Goal: Download file/media

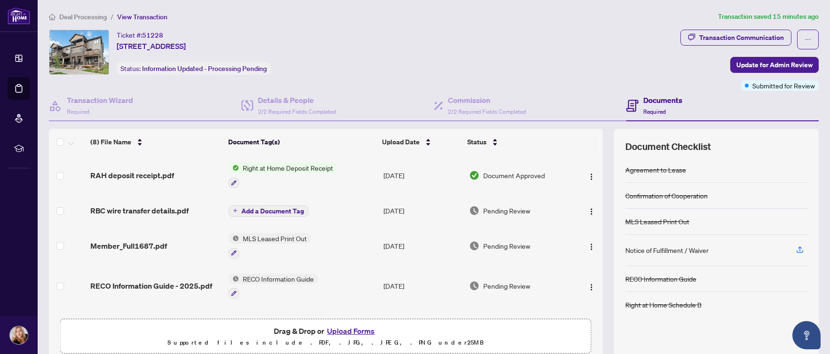
click at [286, 168] on span "Right at Home Deposit Receipt" at bounding box center [288, 168] width 98 height 10
click at [587, 176] on img "button" at bounding box center [591, 177] width 8 height 8
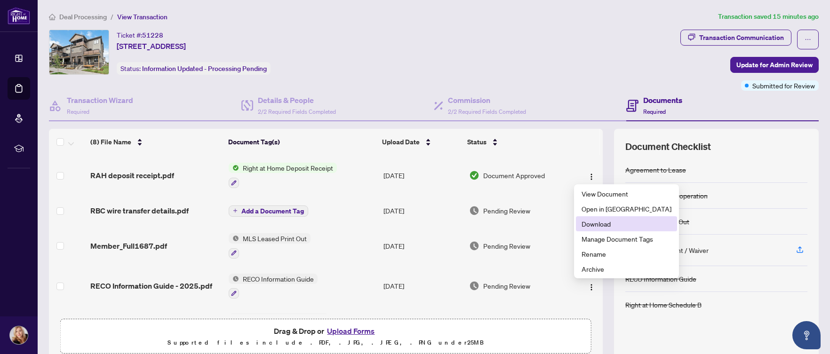
click at [591, 225] on span "Download" at bounding box center [626, 224] width 90 height 10
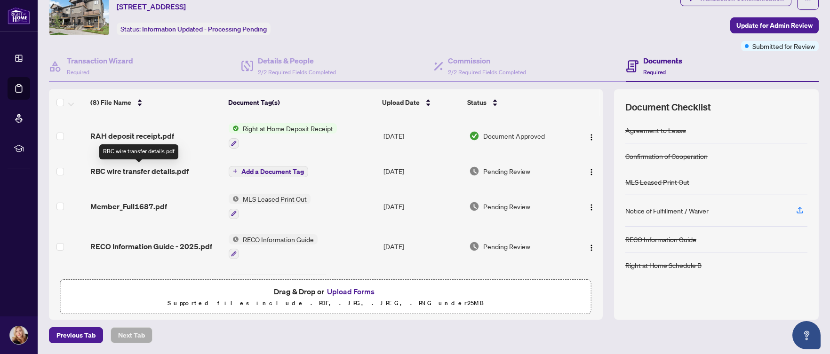
click at [158, 171] on span "RBC wire transfer details.pdf" at bounding box center [139, 171] width 98 height 11
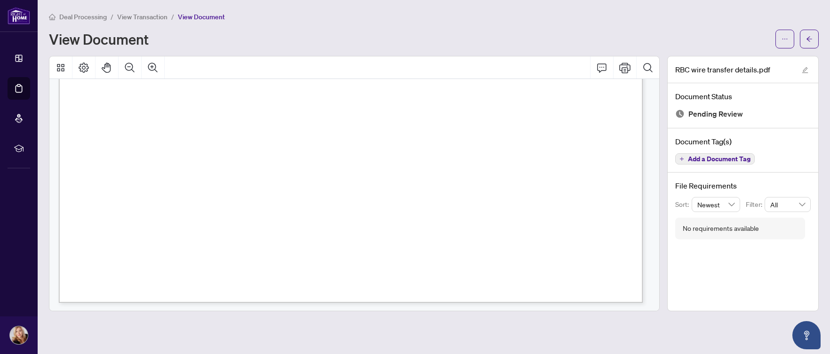
scroll to position [238, 0]
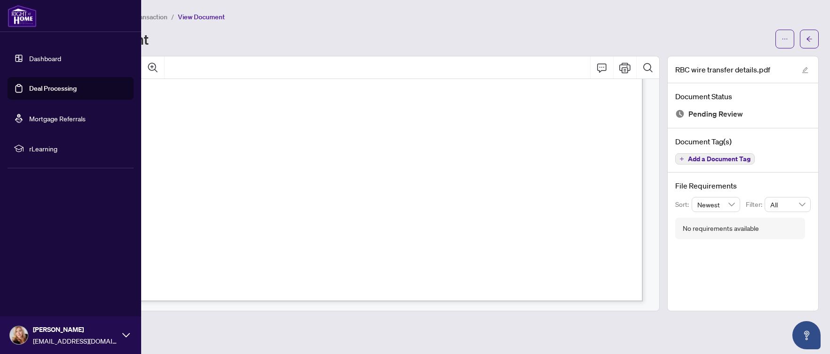
click at [42, 59] on link "Dashboard" at bounding box center [45, 58] width 32 height 8
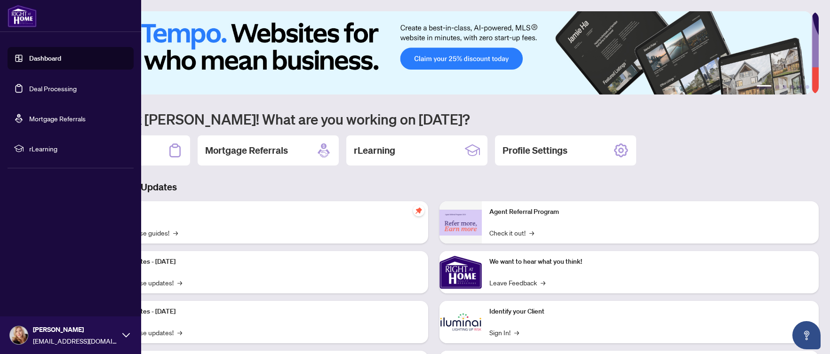
click at [48, 87] on link "Deal Processing" at bounding box center [53, 88] width 48 height 8
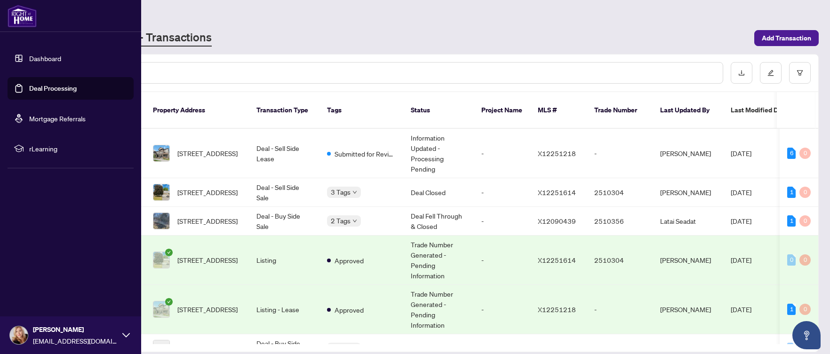
click at [48, 59] on link "Dashboard" at bounding box center [45, 58] width 32 height 8
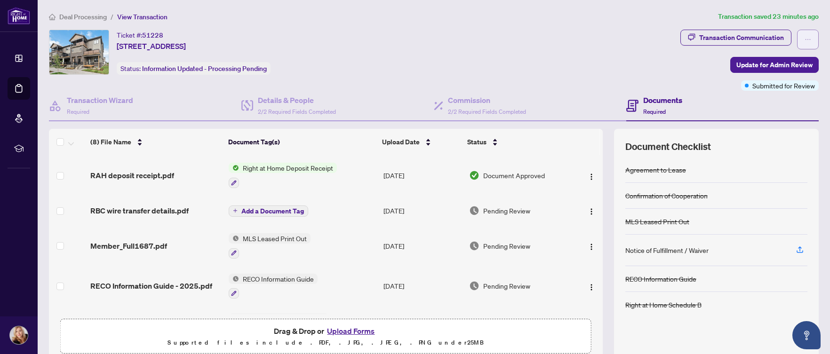
click at [805, 39] on icon "ellipsis" at bounding box center [807, 39] width 5 height 1
